Goal: Book appointment/travel/reservation

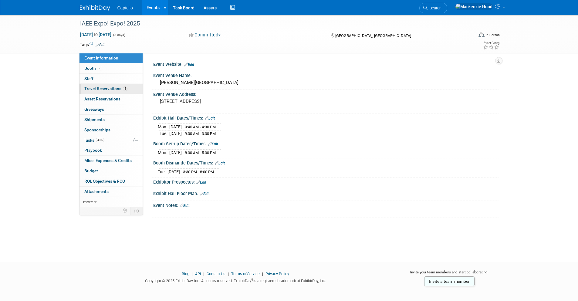
click at [109, 88] on span "Travel Reservations 4" at bounding box center [105, 88] width 43 height 5
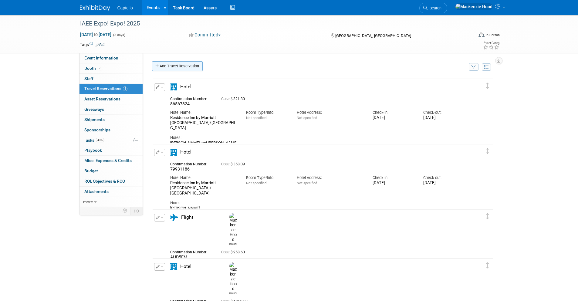
click at [160, 64] on link "Add Travel Reservation" at bounding box center [177, 66] width 51 height 10
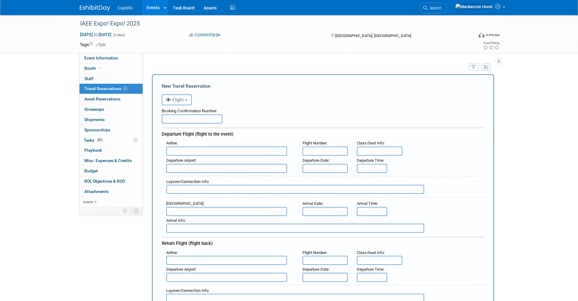
click at [177, 102] on span "Flight" at bounding box center [175, 99] width 18 height 5
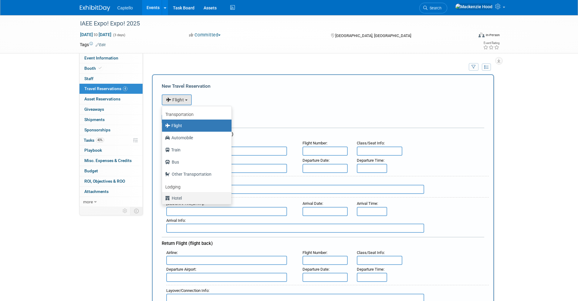
click at [196, 195] on label "Hotel" at bounding box center [195, 198] width 60 height 10
click at [163, 195] on input "Hotel" at bounding box center [161, 197] width 4 height 4
select select "6"
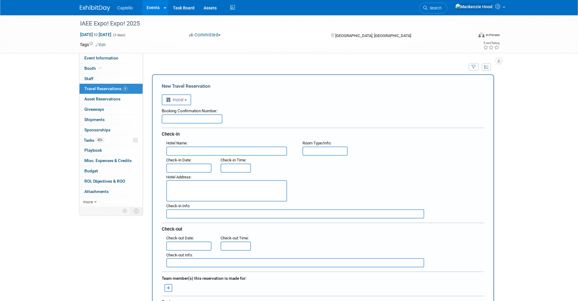
click at [169, 118] on input "text" at bounding box center [192, 118] width 61 height 9
paste input "904234390"
type input "904234390"
click at [193, 154] on input "text" at bounding box center [226, 150] width 121 height 9
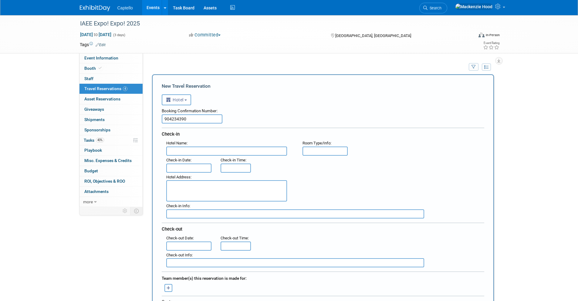
paste input "Hilton Americas-[GEOGRAPHIC_DATA]"
type input "Hilton Americas-[GEOGRAPHIC_DATA]"
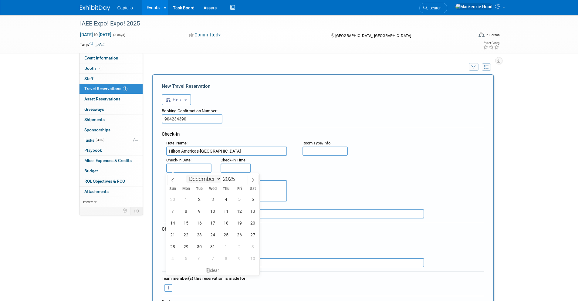
click at [188, 170] on input "text" at bounding box center [188, 167] width 45 height 9
click at [186, 212] on span "8" at bounding box center [186, 211] width 12 height 12
type input "[DATE]"
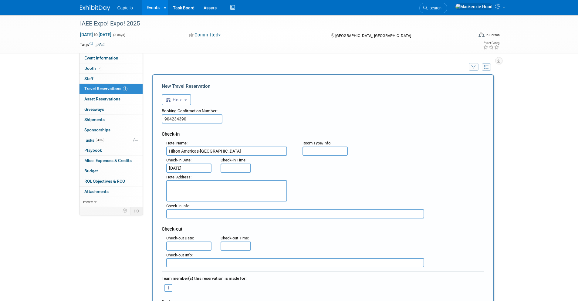
click at [191, 247] on input "text" at bounding box center [188, 245] width 45 height 9
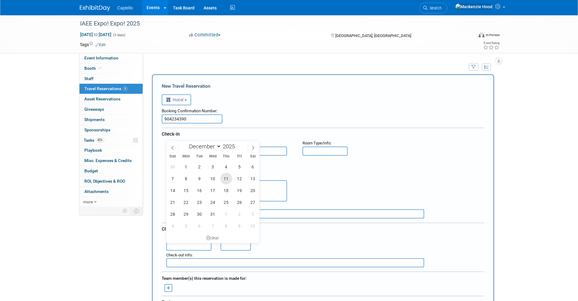
click at [225, 177] on span "11" at bounding box center [226, 178] width 12 height 12
type input "[DATE]"
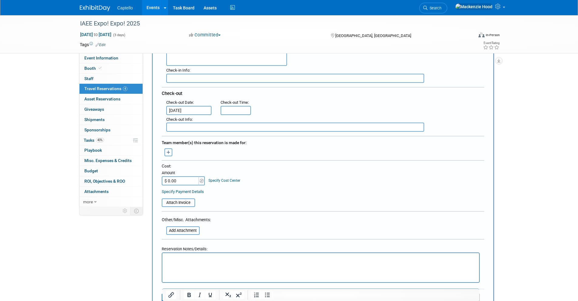
scroll to position [183, 0]
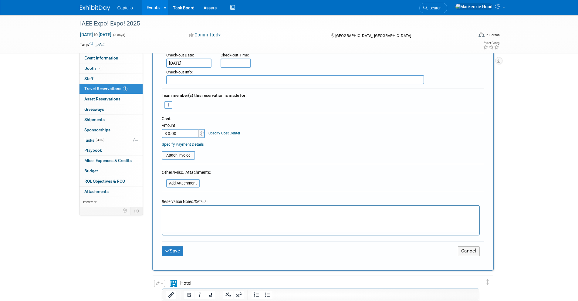
click at [186, 214] on html at bounding box center [320, 210] width 316 height 9
drag, startPoint x: 158, startPoint y: 210, endPoint x: 141, endPoint y: 210, distance: 17.0
click at [162, 210] on html "[PERSON_NAME]" at bounding box center [320, 210] width 316 height 9
click at [204, 210] on p "[PERSON_NAME]" at bounding box center [321, 211] width 310 height 6
click at [242, 212] on p "[PERSON_NAME] - Caricature Artist" at bounding box center [321, 211] width 310 height 6
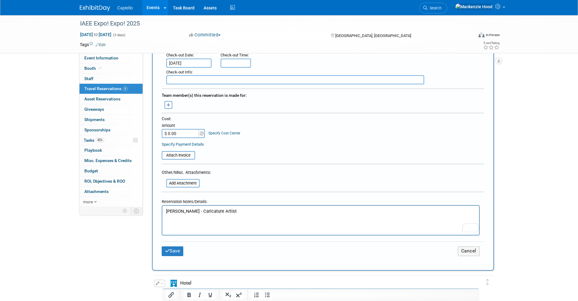
click at [235, 209] on p "[PERSON_NAME] - Caricature Artist" at bounding box center [321, 211] width 310 height 6
click at [177, 248] on button "Save" at bounding box center [173, 250] width 22 height 9
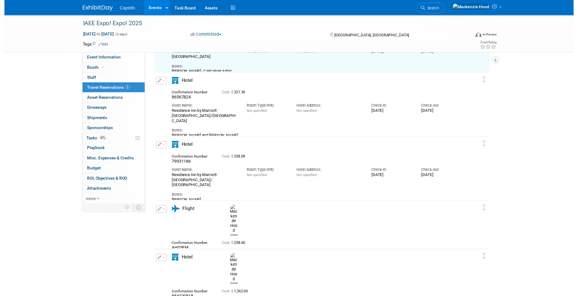
scroll to position [95, 0]
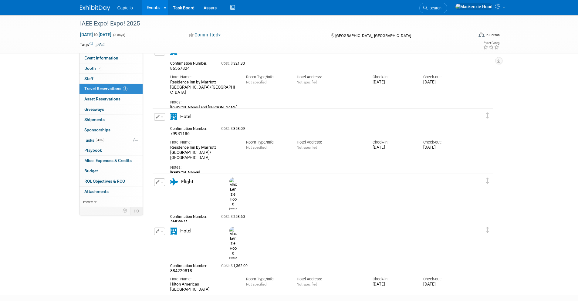
click at [162, 232] on button "button" at bounding box center [159, 231] width 11 height 8
click at [171, 240] on button "Edit Reservation" at bounding box center [179, 241] width 51 height 9
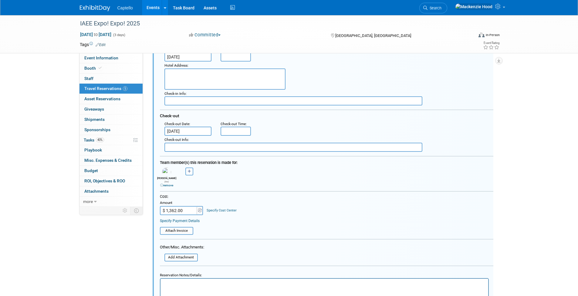
scroll to position [357, 0]
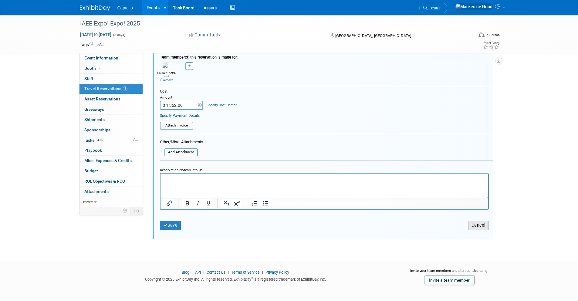
click at [477, 226] on button "Cancel" at bounding box center [478, 225] width 21 height 9
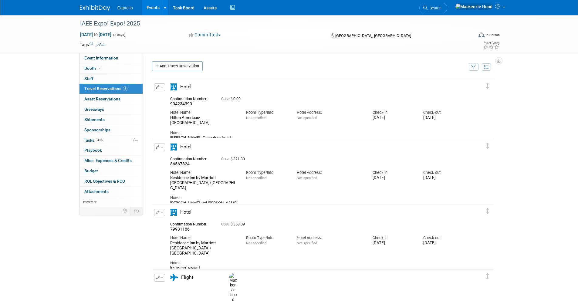
scroll to position [0, 0]
click at [157, 87] on icon "button" at bounding box center [158, 87] width 4 height 4
click at [168, 95] on button "Edit Reservation" at bounding box center [179, 97] width 51 height 9
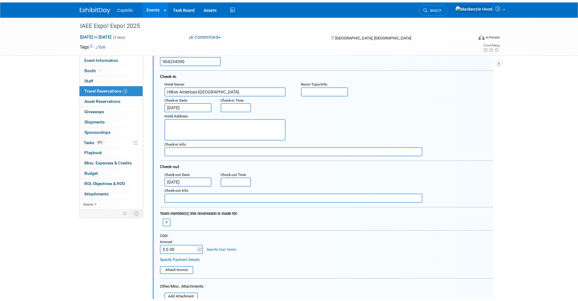
scroll to position [133, 0]
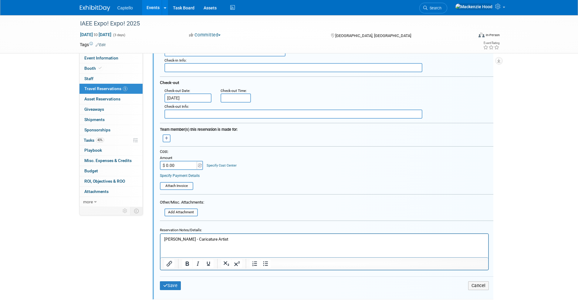
click at [177, 165] on input "$ 0.00" at bounding box center [179, 165] width 38 height 9
paste input "1,050.57"
type input "$ 1,050.57"
click at [169, 283] on button "Save" at bounding box center [170, 285] width 21 height 9
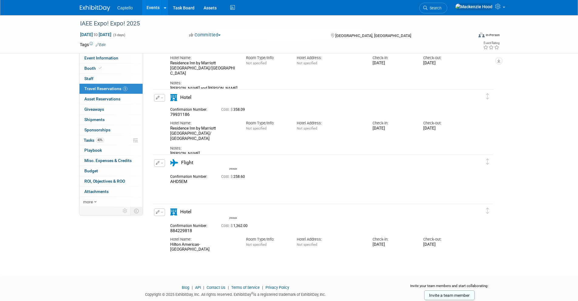
scroll to position [114, 0]
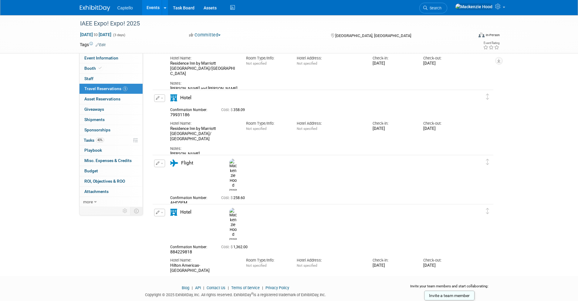
click at [156, 209] on button "button" at bounding box center [159, 213] width 11 height 8
click at [163, 216] on ul "Edit Reservation [GEOGRAPHIC_DATA]" at bounding box center [180, 233] width 52 height 34
click at [160, 213] on button "button" at bounding box center [159, 213] width 11 height 8
click at [163, 221] on button "Edit Reservation" at bounding box center [179, 223] width 51 height 9
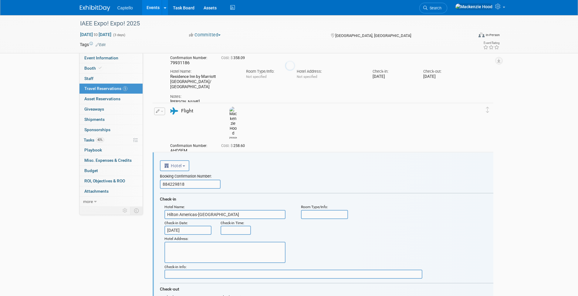
scroll to position [250, 0]
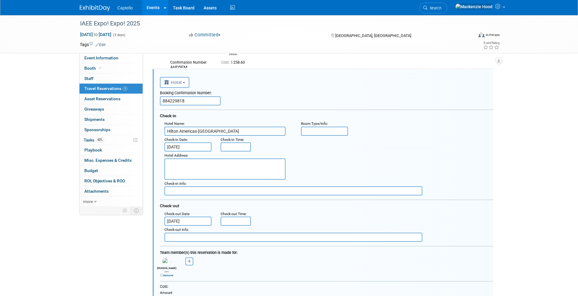
drag, startPoint x: 185, startPoint y: 100, endPoint x: 143, endPoint y: 96, distance: 41.5
click at [143, 96] on div "Event Information Event Info Booth Booth 0 Staff 0 Staff 5 Travel Reservations …" at bounding box center [288, 96] width 427 height 661
type input "8"
paste input "904248650"
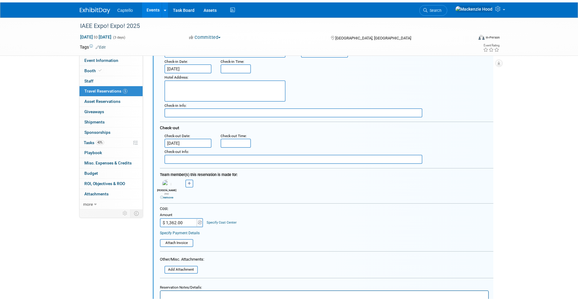
scroll to position [382, 0]
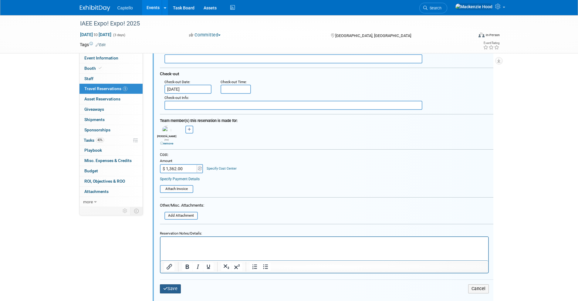
type input "904248650"
click at [163, 289] on button "Save" at bounding box center [170, 288] width 21 height 9
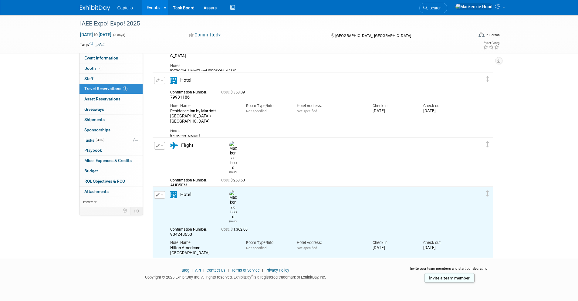
scroll to position [0, 0]
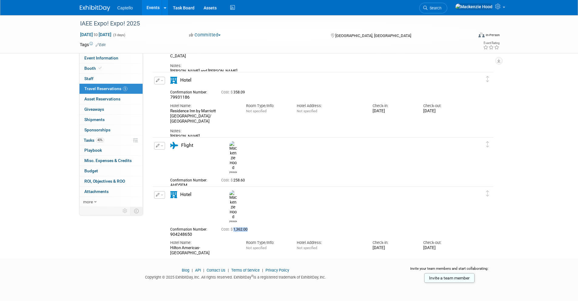
drag, startPoint x: 234, startPoint y: 208, endPoint x: 249, endPoint y: 208, distance: 14.6
click at [249, 227] on span "Cost: $ 1,362.00" at bounding box center [235, 229] width 29 height 4
copy span "1,362.00"
click at [263, 227] on div "Cost: $ 1,362.00" at bounding box center [330, 229] width 219 height 5
